Goal: Task Accomplishment & Management: Manage account settings

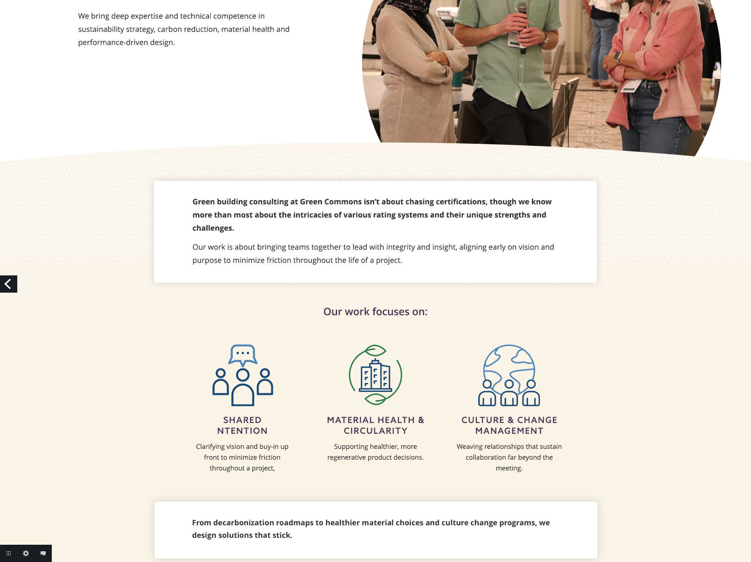
scroll to position [170, 0]
click at [26, 550] on link "Edit this image" at bounding box center [25, 553] width 17 height 17
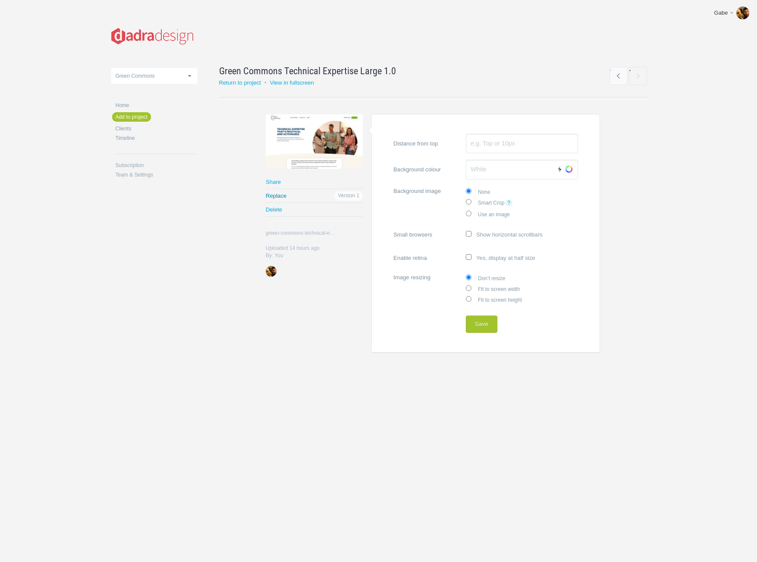
click at [274, 196] on link "Replace" at bounding box center [314, 195] width 97 height 13
click at [486, 324] on button "Save" at bounding box center [481, 323] width 31 height 17
